Goal: Find specific fact: Find specific fact

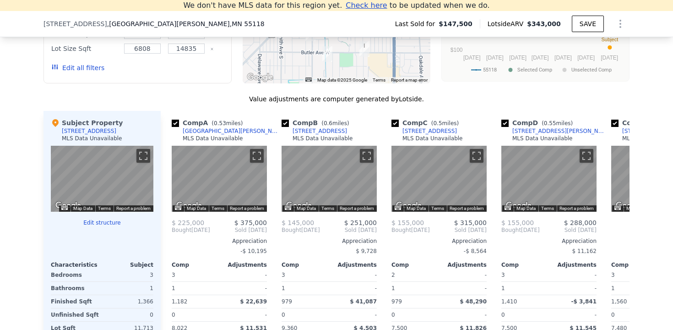
scroll to position [873, 0]
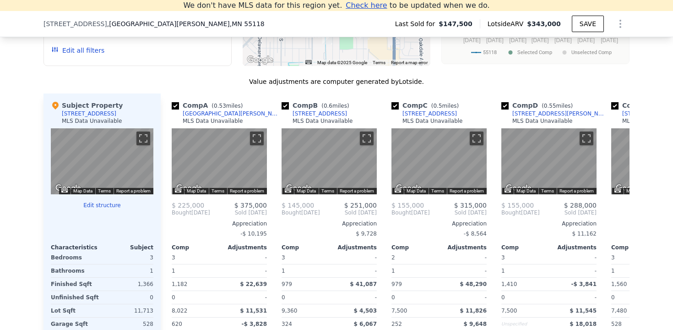
click at [80, 114] on div "[STREET_ADDRESS]" at bounding box center [89, 113] width 54 height 7
click at [62, 107] on div "Subject Property" at bounding box center [87, 105] width 72 height 9
click at [59, 107] on icon at bounding box center [55, 105] width 9 height 9
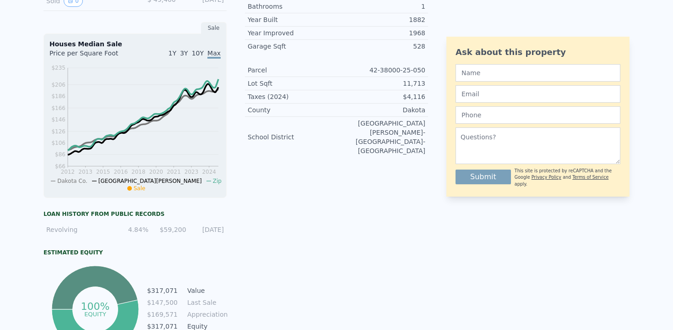
scroll to position [0, 0]
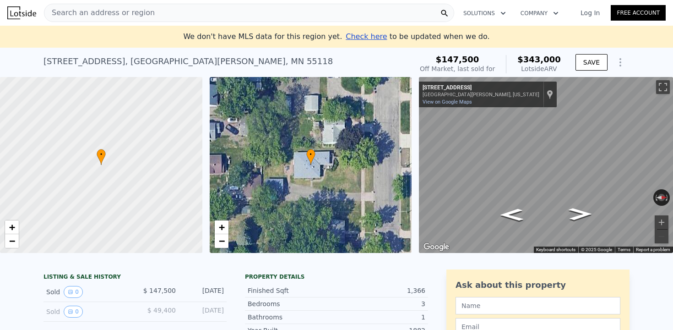
click at [136, 59] on div "905 Bellows St , West St. Paul , MN 55118" at bounding box center [187, 61] width 289 height 13
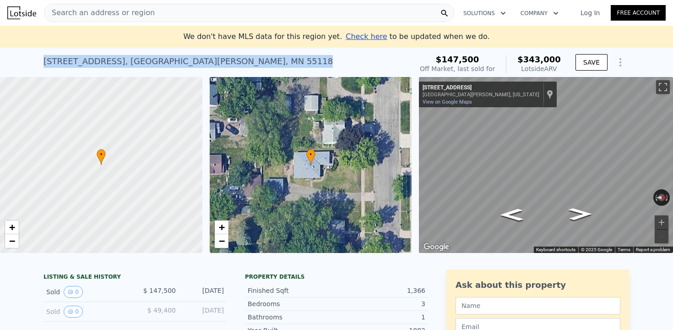
click at [136, 59] on div "905 Bellows St , West St. Paul , MN 55118" at bounding box center [187, 61] width 289 height 13
copy div "905 Bellows St , West St. Paul , MN 55118 Sold Aug 2009 for $147,500 (~ARV $343…"
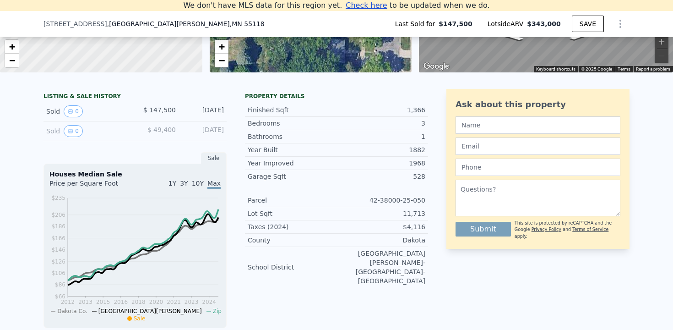
scroll to position [171, 0]
